Goal: Check status: Check status

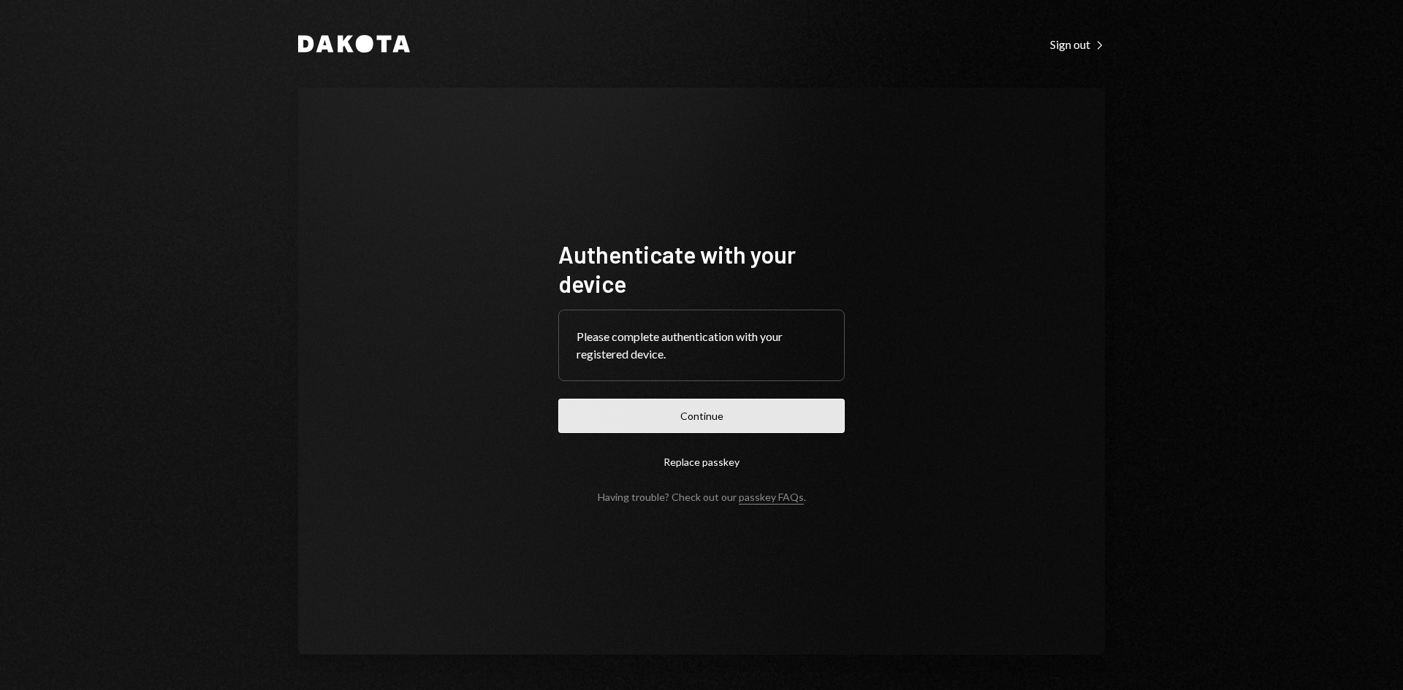
click at [725, 427] on button "Continue" at bounding box center [701, 416] width 286 height 34
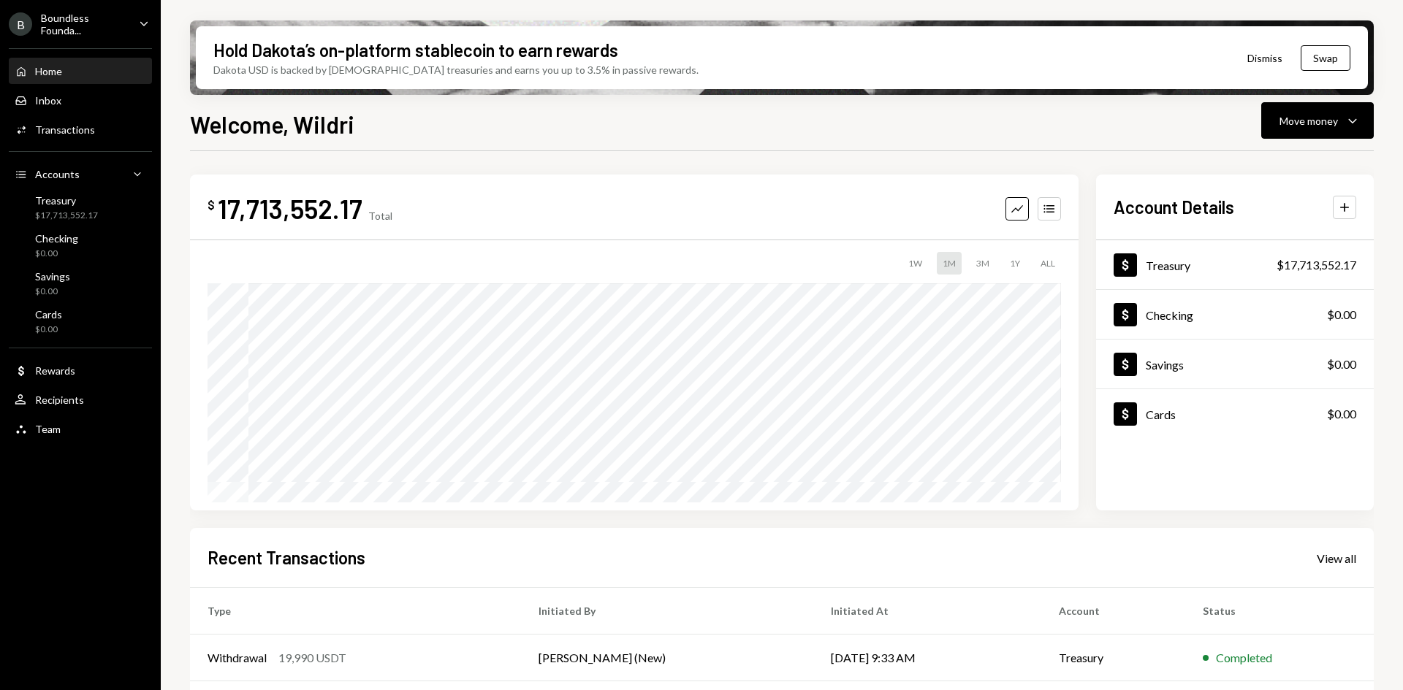
click at [142, 20] on icon "Caret Down" at bounding box center [144, 23] width 16 height 16
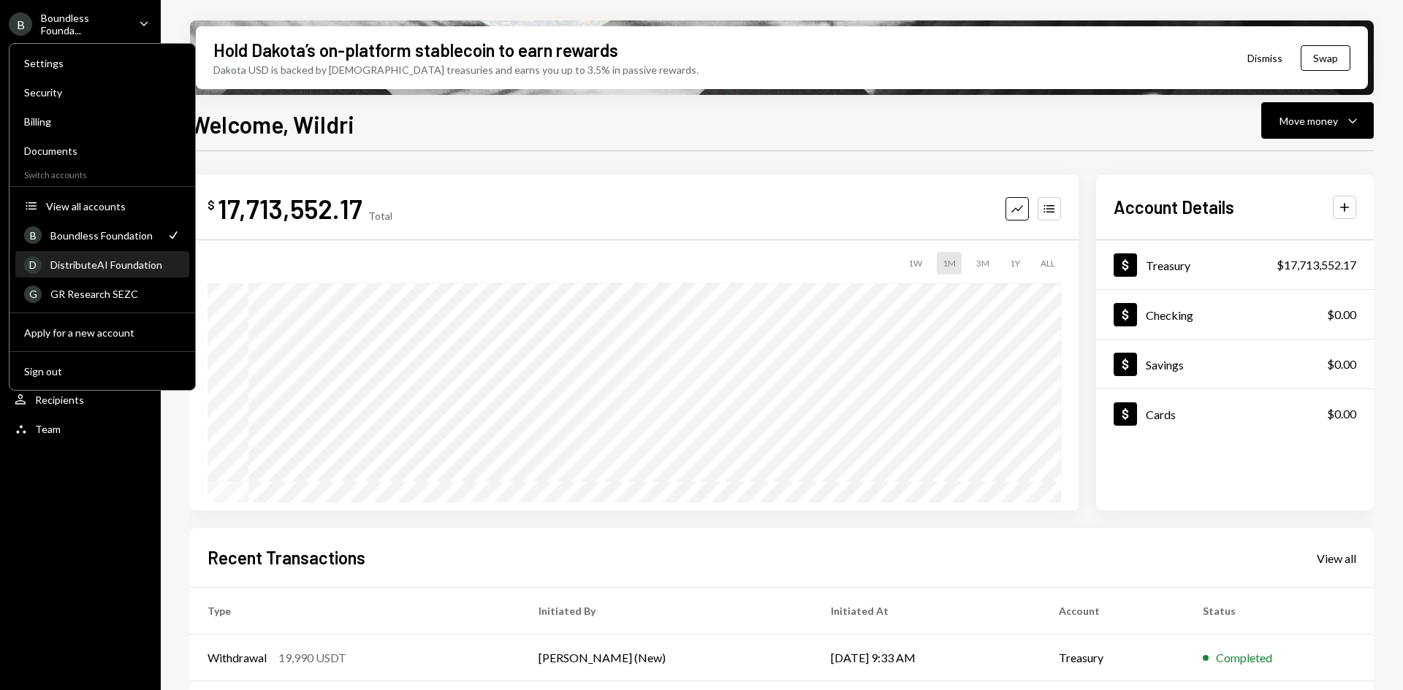
click at [100, 260] on div "DistributeAI Foundation" at bounding box center [115, 265] width 130 height 12
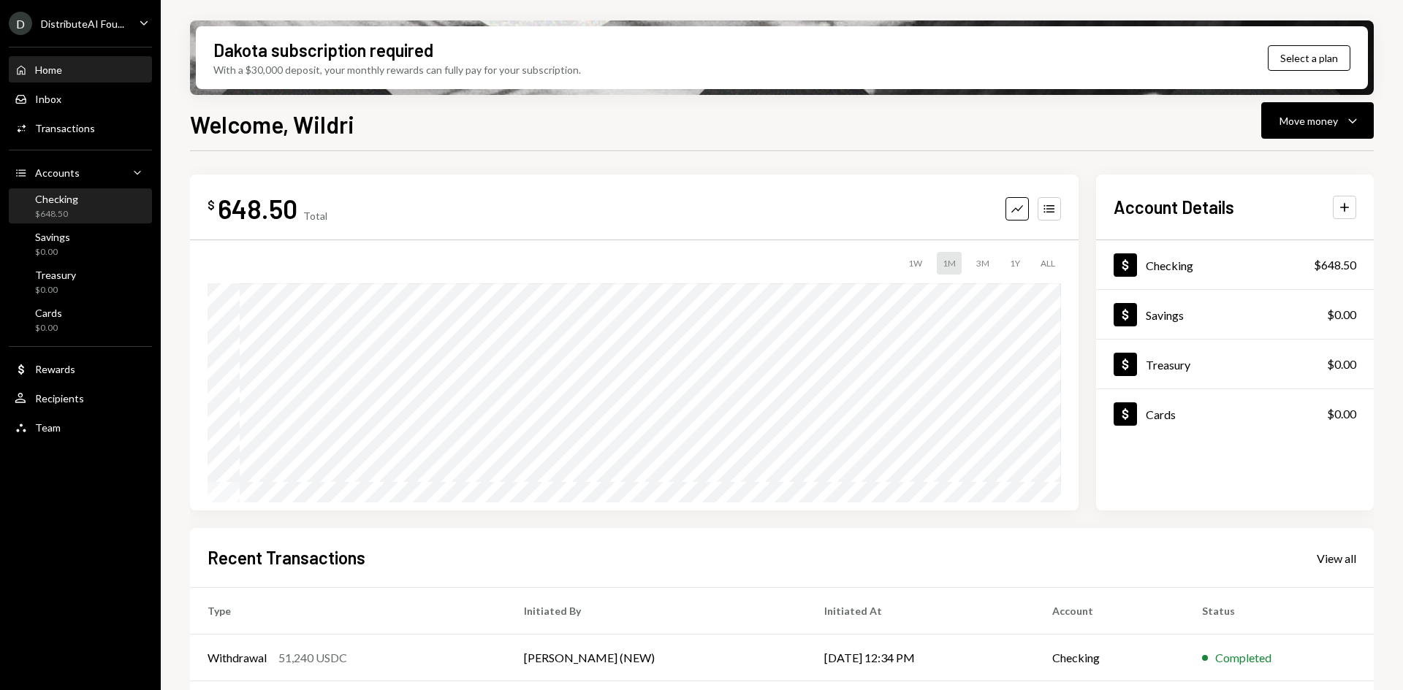
click at [86, 200] on div "Checking $648.50" at bounding box center [81, 207] width 132 height 28
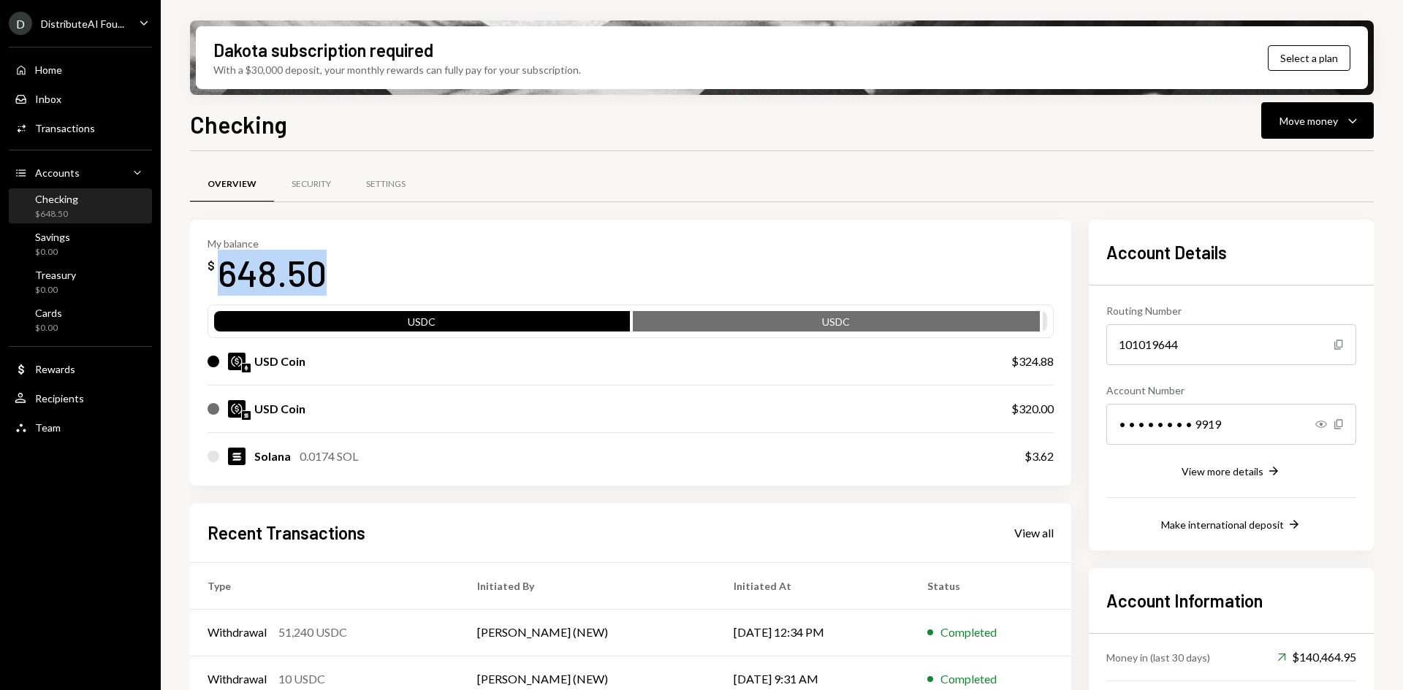
drag, startPoint x: 327, startPoint y: 267, endPoint x: 216, endPoint y: 282, distance: 112.8
click at [216, 282] on div "My balance $ 648.50" at bounding box center [630, 266] width 846 height 58
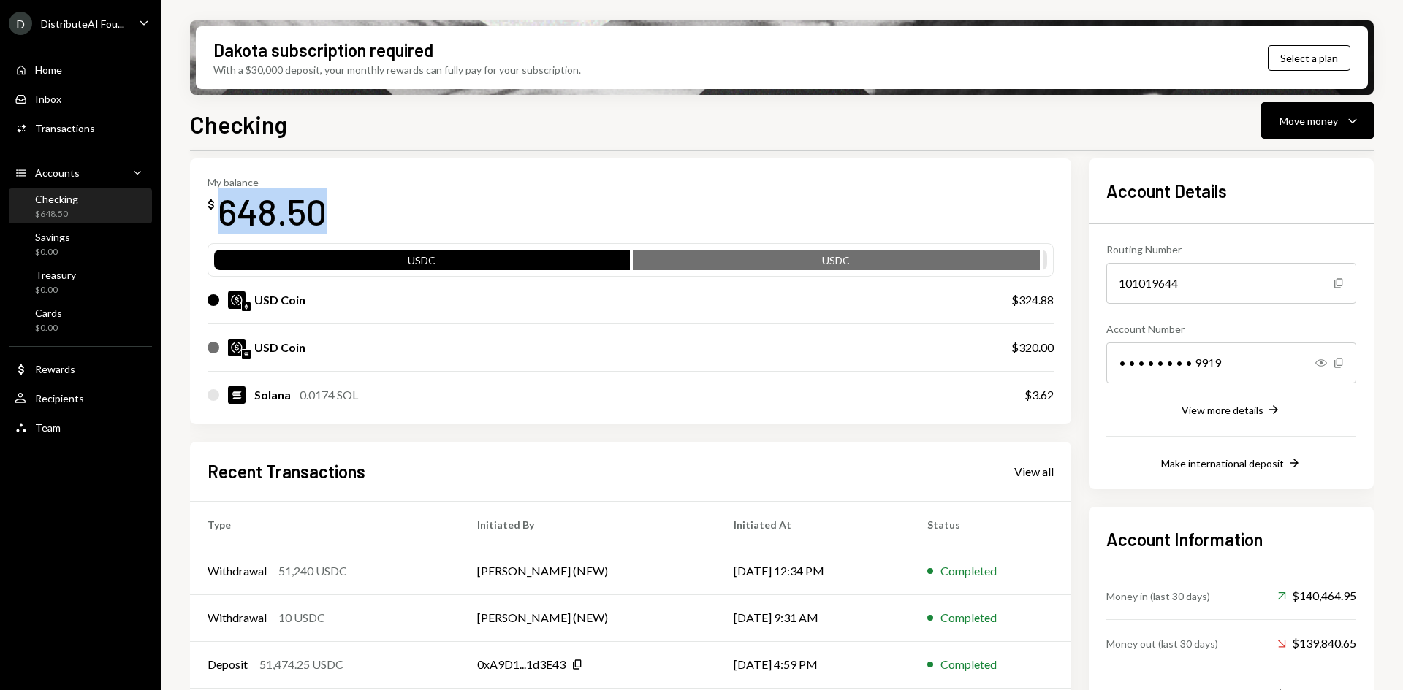
scroll to position [73, 0]
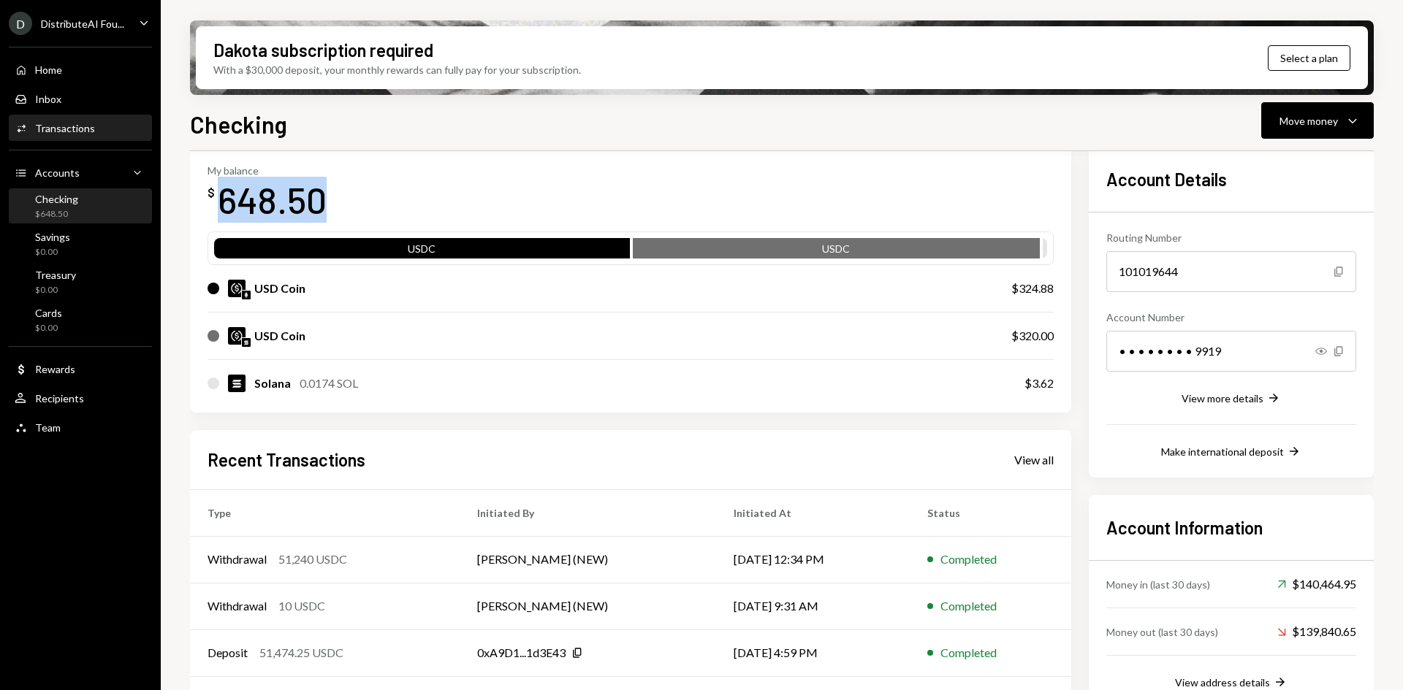
click at [96, 129] on div "Activities Transactions" at bounding box center [81, 128] width 132 height 13
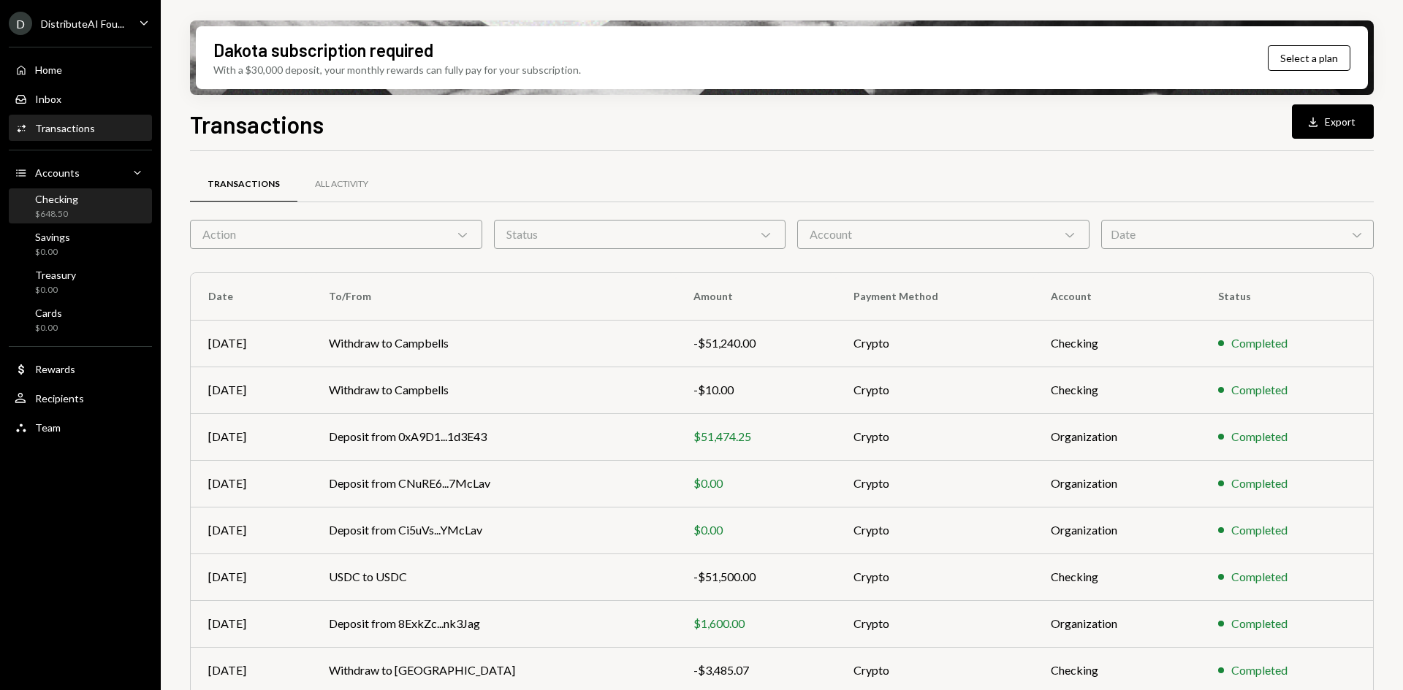
click at [94, 209] on div "Checking $648.50" at bounding box center [81, 207] width 132 height 28
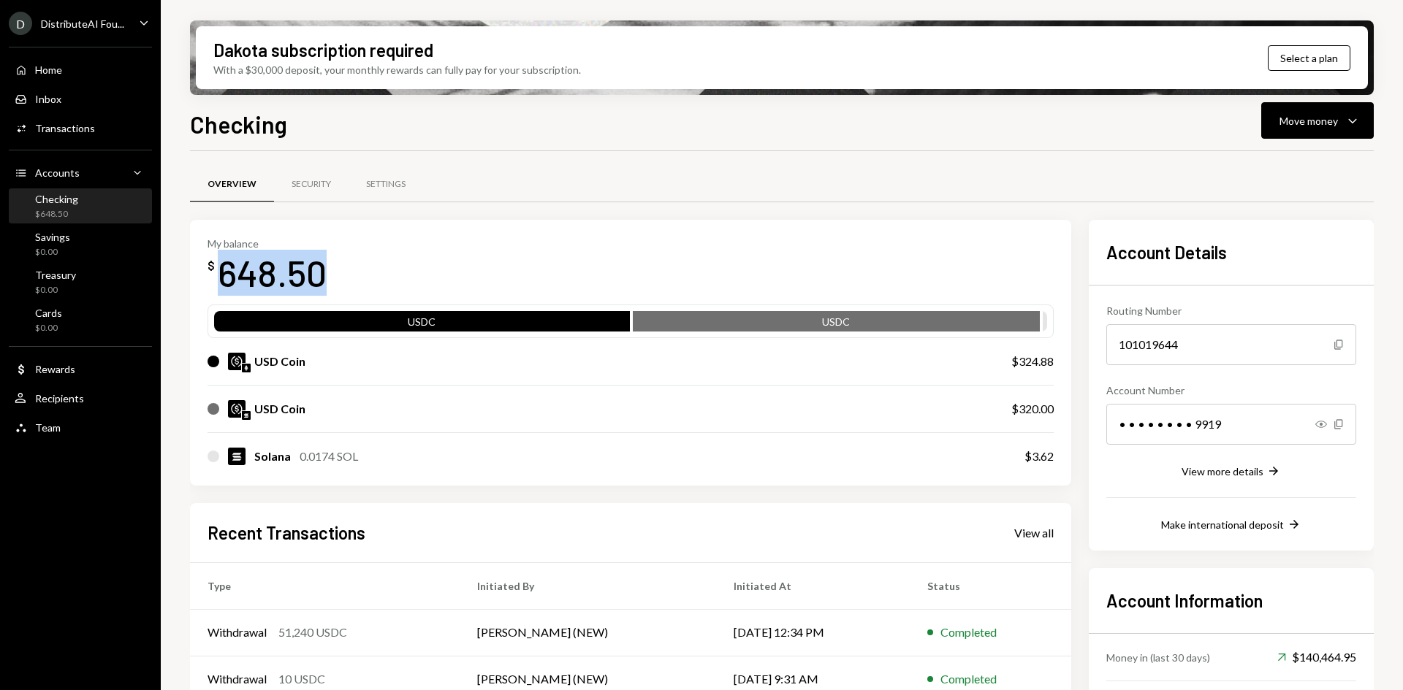
drag, startPoint x: 327, startPoint y: 274, endPoint x: 212, endPoint y: 279, distance: 115.5
click at [212, 279] on div "My balance $ 648.50" at bounding box center [630, 266] width 846 height 58
copy div "648.50"
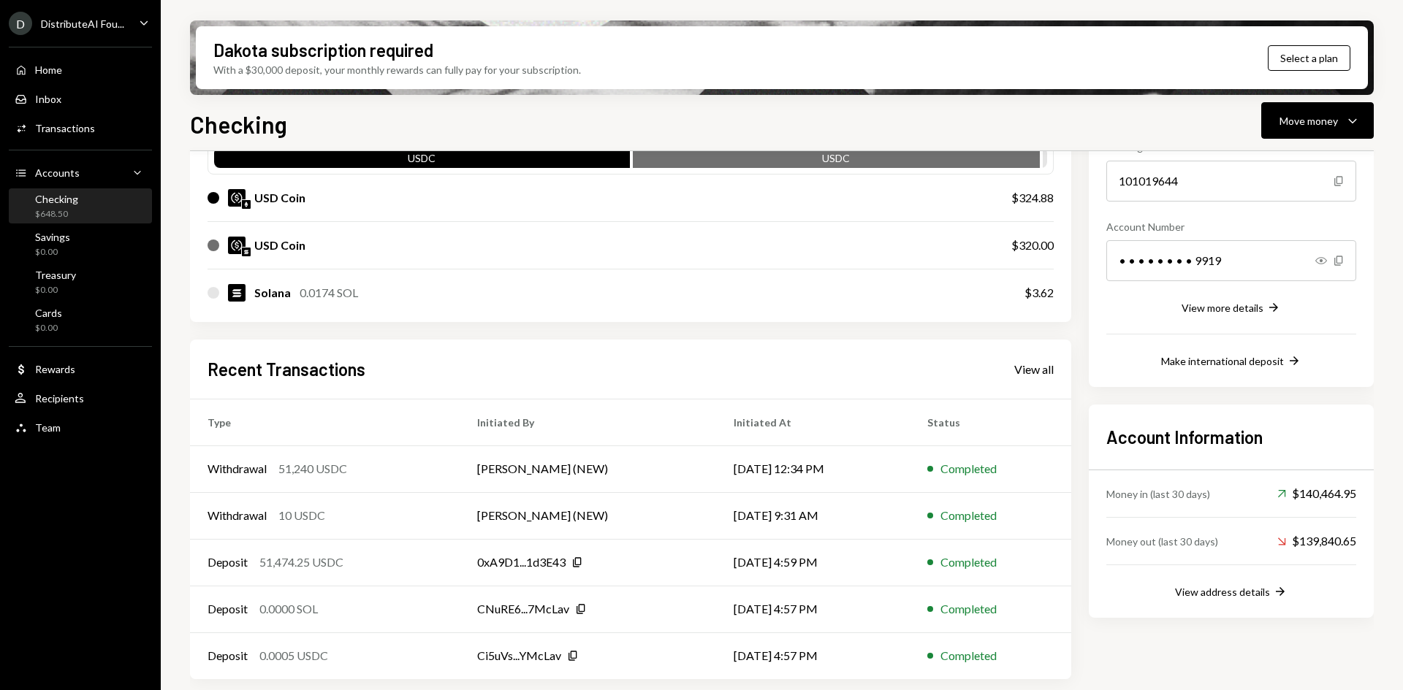
scroll to position [165, 0]
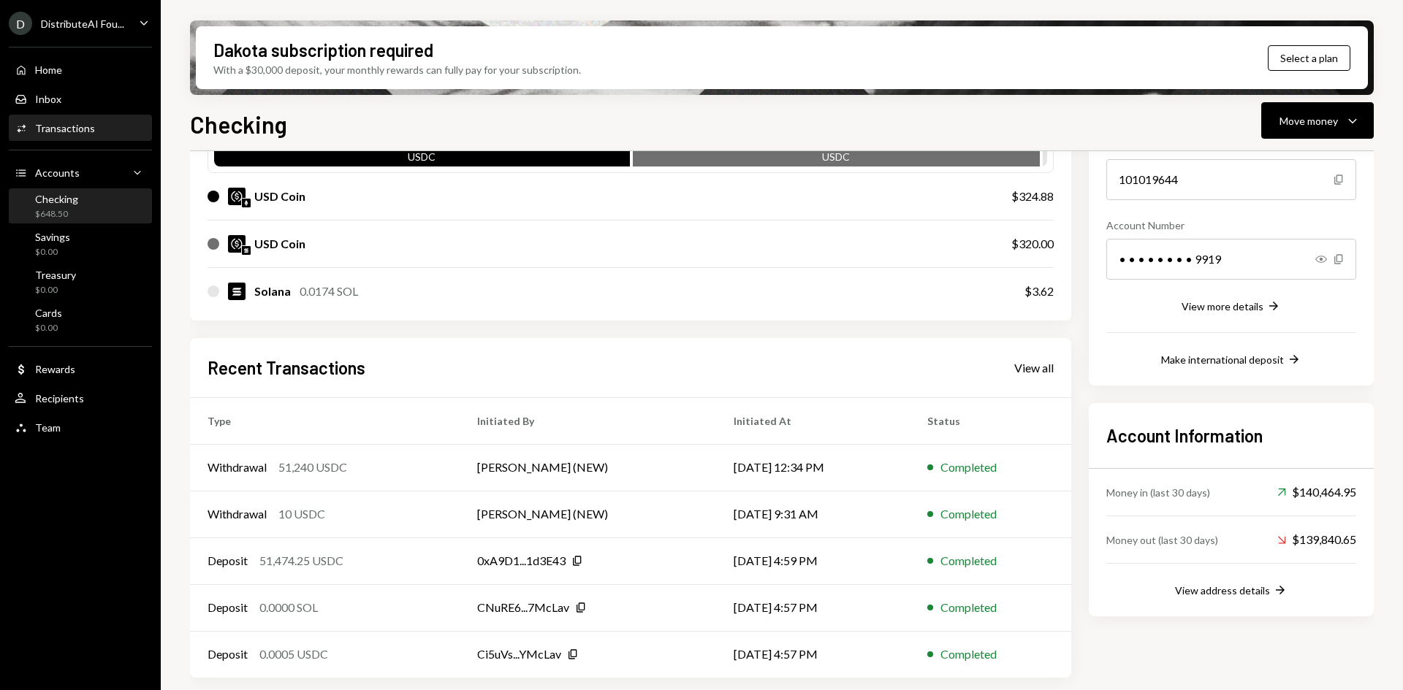
click at [72, 117] on div "Activities Transactions" at bounding box center [81, 128] width 132 height 25
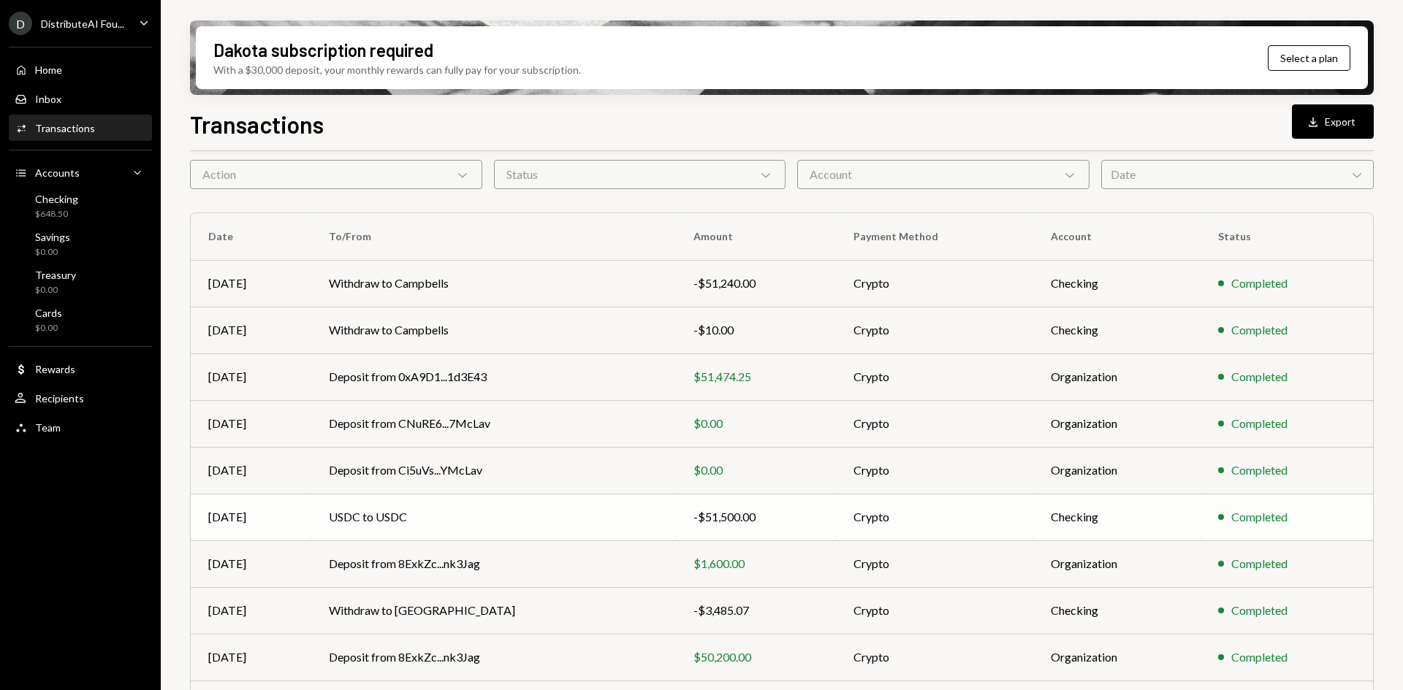
scroll to position [142, 0]
